Goal: Information Seeking & Learning: Learn about a topic

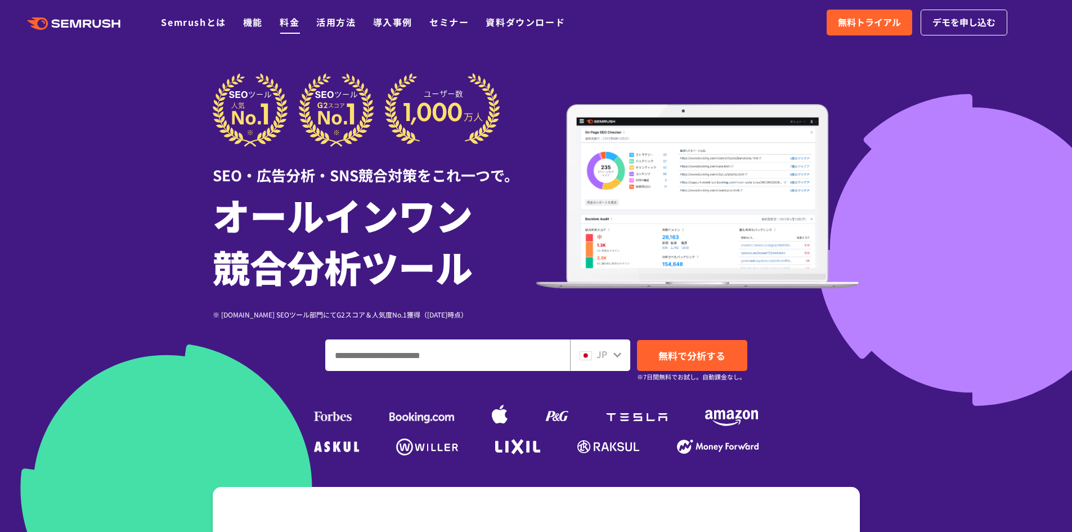
click at [291, 21] on link "料金" at bounding box center [290, 22] width 20 height 14
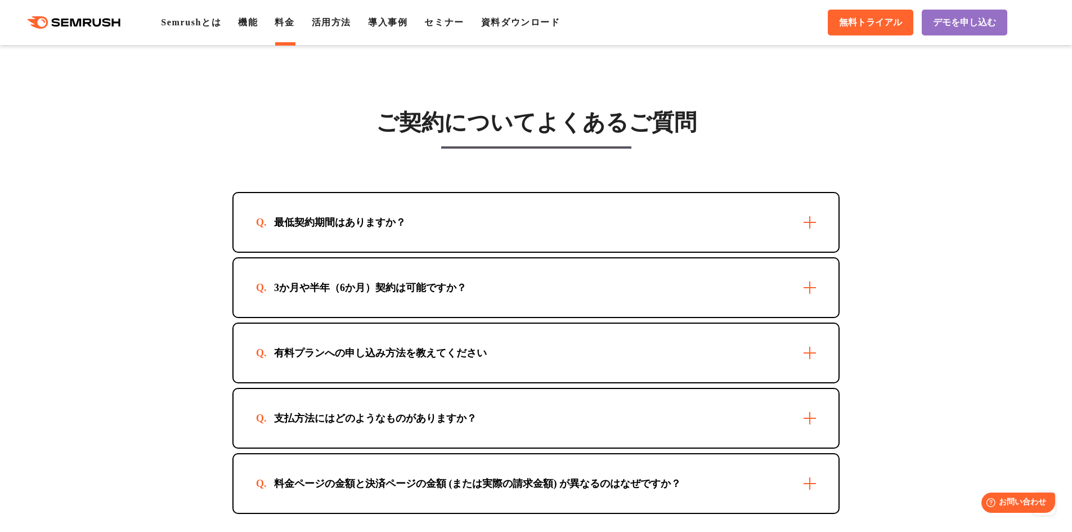
scroll to position [3128, 0]
